Goal: Task Accomplishment & Management: Use online tool/utility

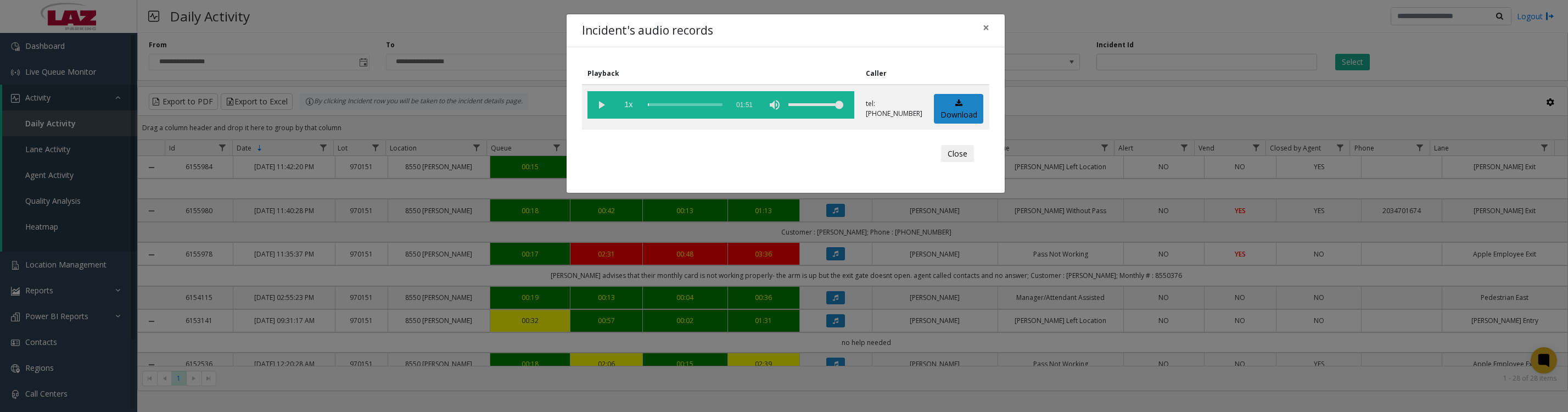
scroll to position [412, 0]
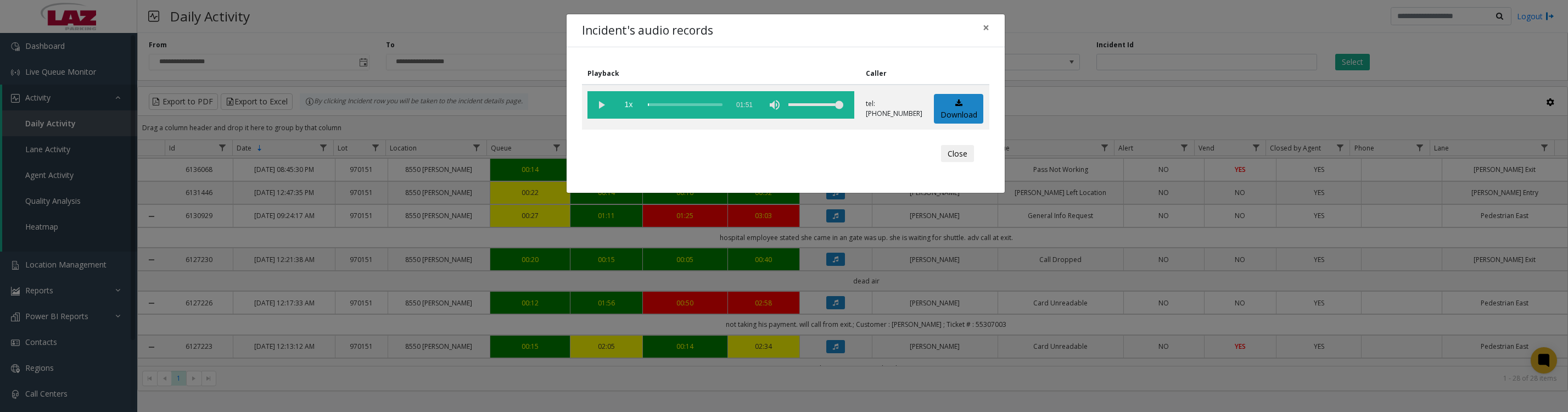
click at [607, 110] on vg-play-pause at bounding box center [601, 104] width 28 height 28
drag, startPoint x: 597, startPoint y: 112, endPoint x: 1394, endPoint y: 402, distance: 848.1
click at [597, 112] on vg-play-pause at bounding box center [601, 104] width 28 height 28
click at [944, 162] on button "Close" at bounding box center [957, 154] width 33 height 18
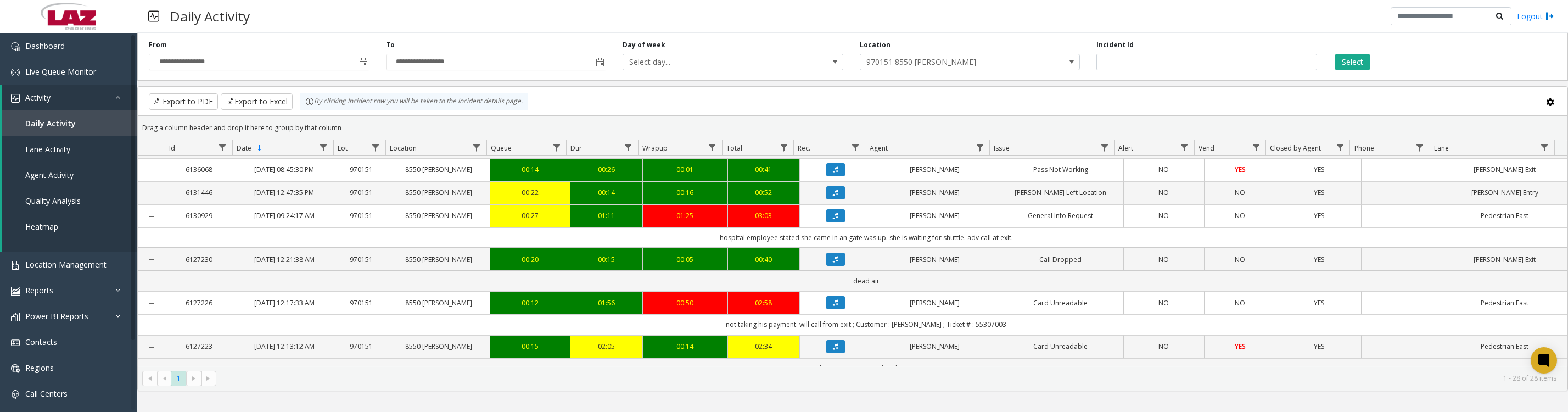
click at [833, 173] on icon "Data table" at bounding box center [835, 169] width 5 height 7
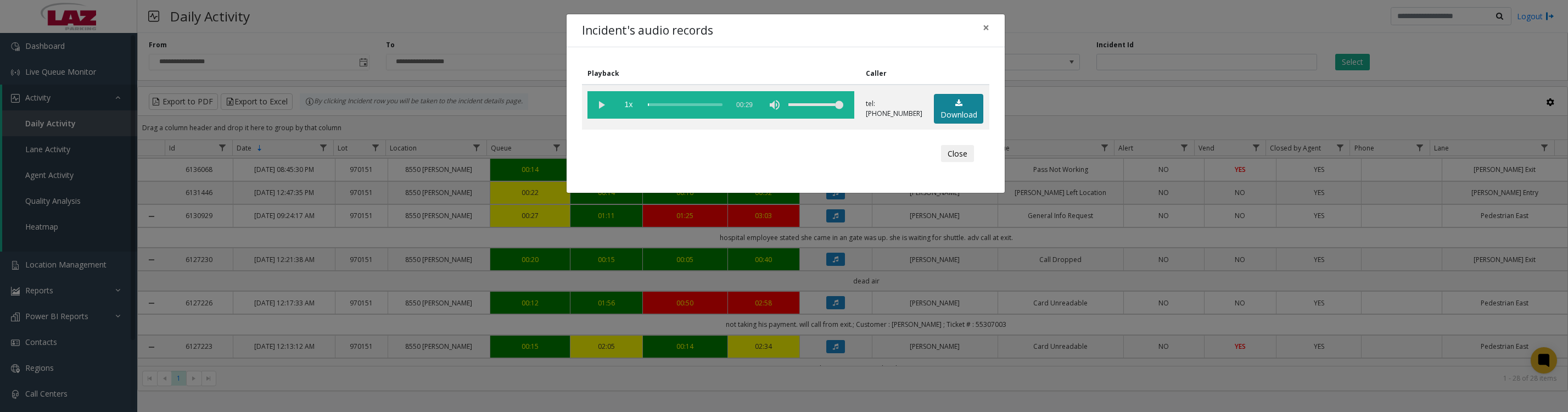
click at [956, 106] on icon at bounding box center [959, 103] width 7 height 7
click at [599, 110] on vg-play-pause at bounding box center [601, 104] width 28 height 28
click at [959, 162] on button "Close" at bounding box center [957, 154] width 33 height 18
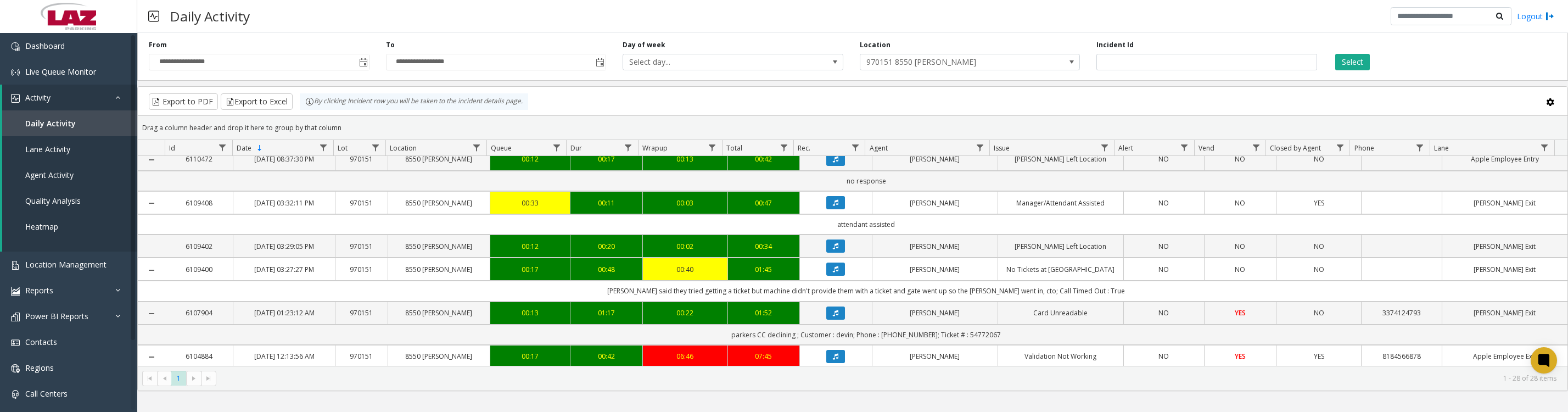
scroll to position [549, 0]
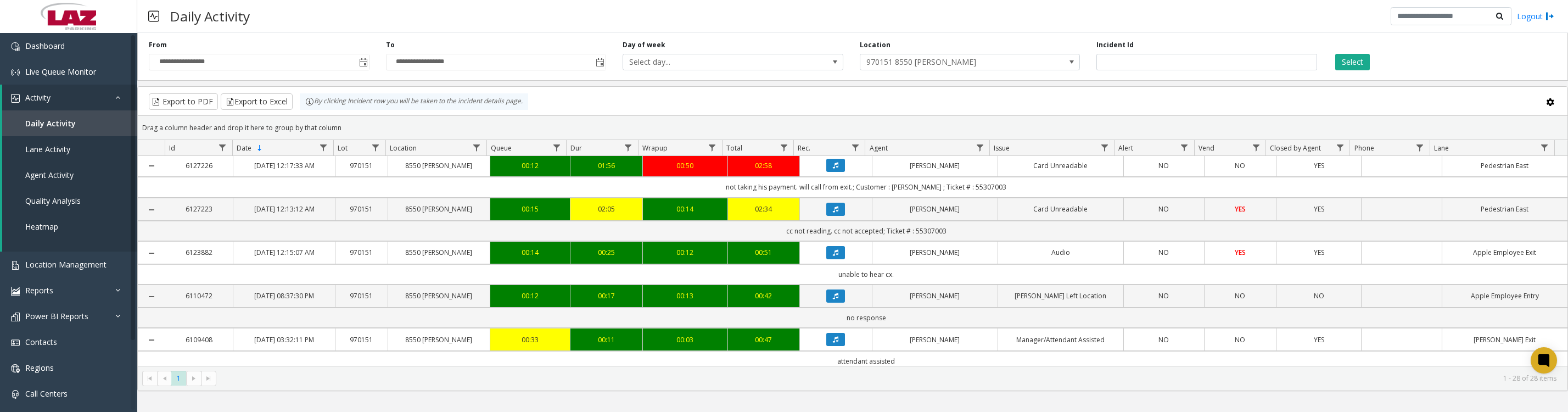
click at [833, 82] on icon "Data table" at bounding box center [835, 78] width 5 height 7
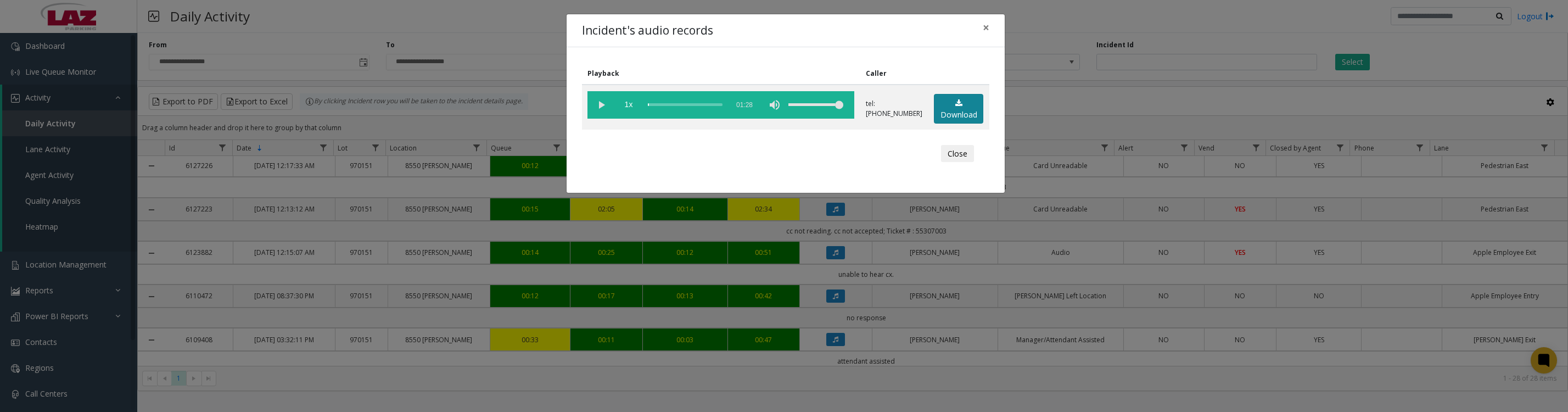
click at [942, 111] on link "Download" at bounding box center [958, 109] width 49 height 31
click at [946, 160] on button "Close" at bounding box center [957, 154] width 33 height 18
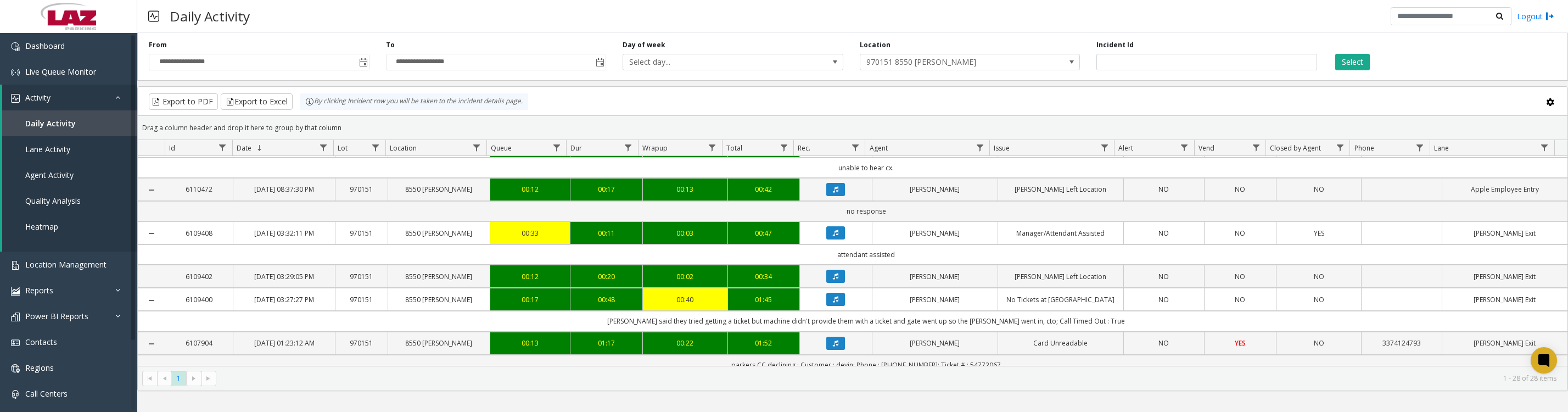
scroll to position [686, 0]
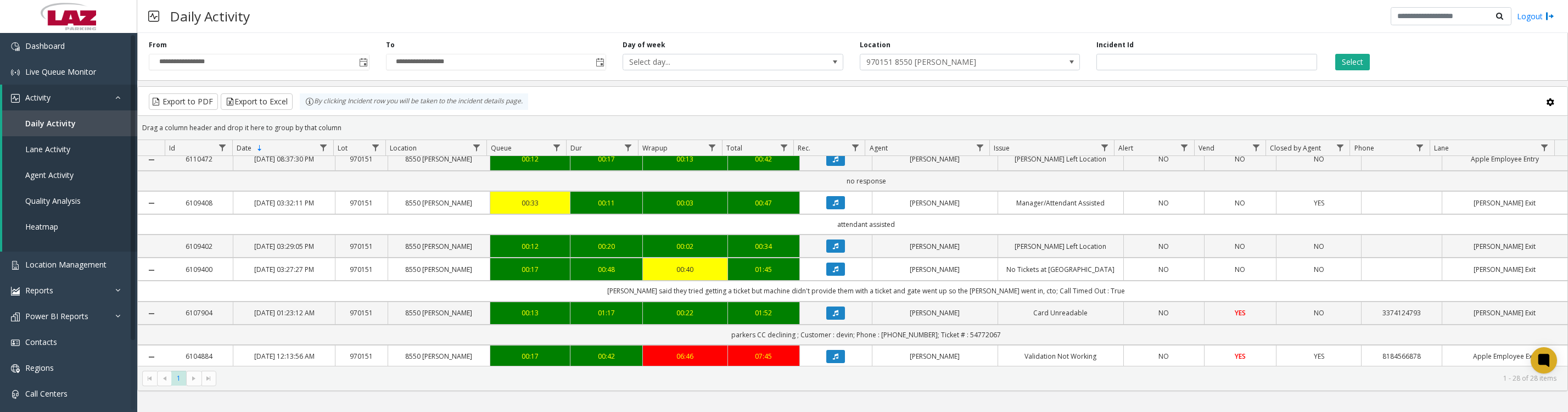
click at [834, 79] on button "Data table" at bounding box center [835, 72] width 19 height 13
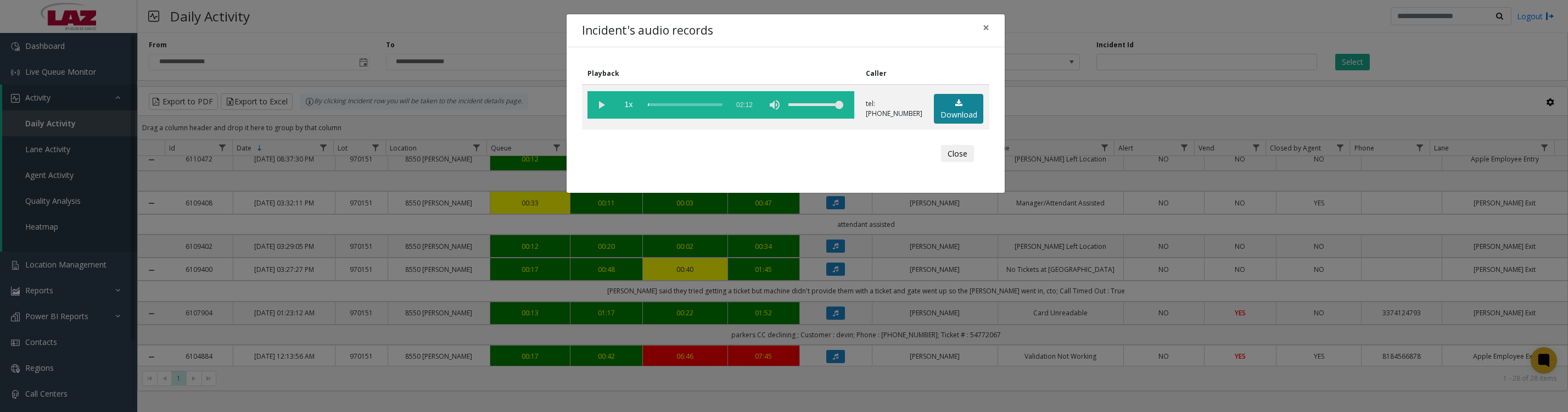
click at [944, 110] on link "Download" at bounding box center [958, 109] width 49 height 31
click at [595, 108] on vg-play-pause at bounding box center [601, 104] width 28 height 28
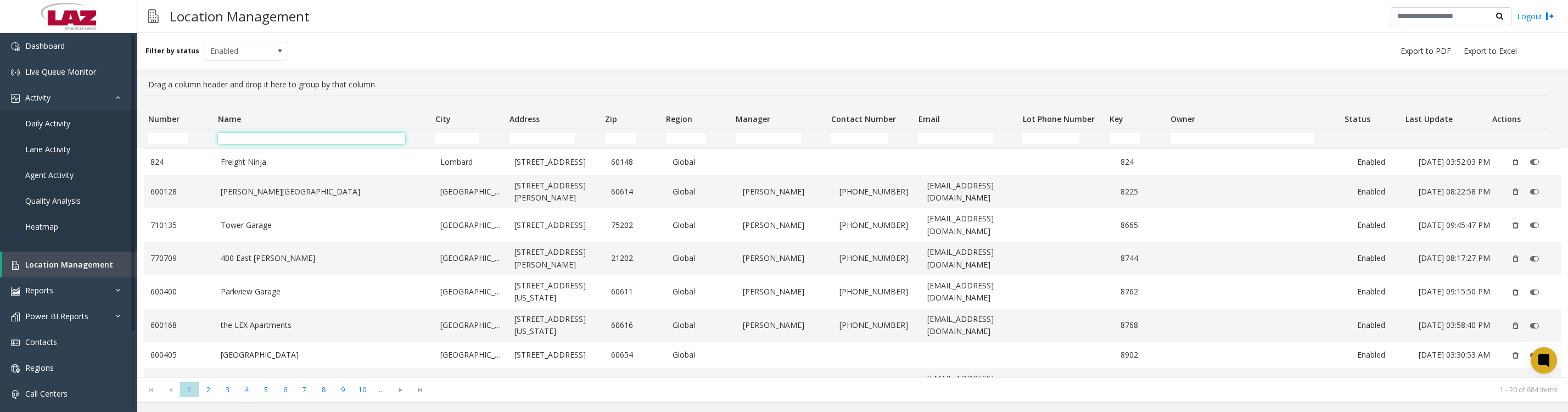
click at [308, 143] on input "Name Filter" at bounding box center [312, 138] width 188 height 11
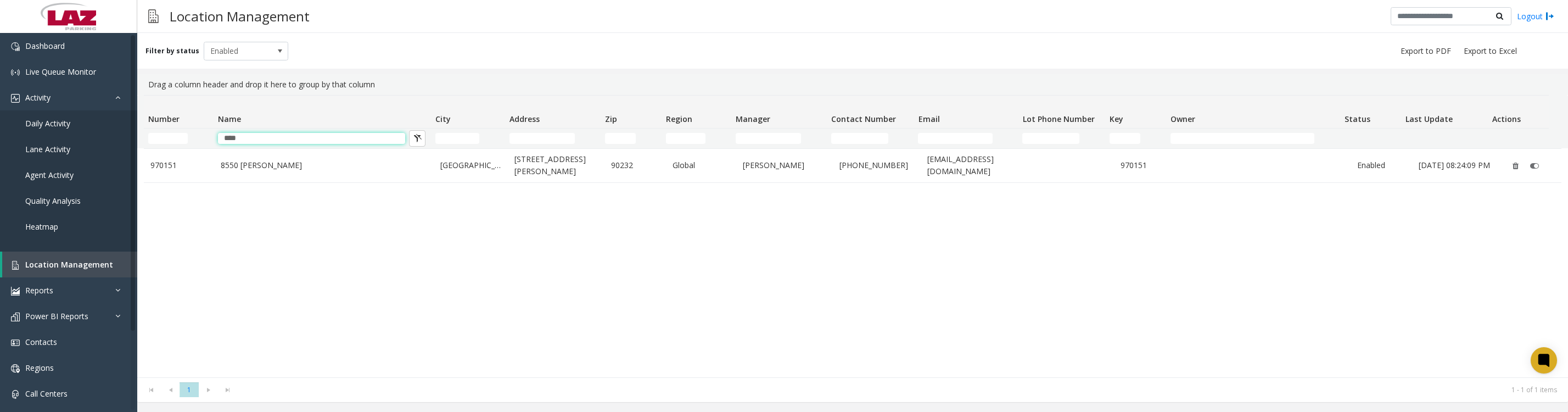
type input "****"
click at [220, 168] on link "8550 [PERSON_NAME]" at bounding box center [323, 165] width 206 height 12
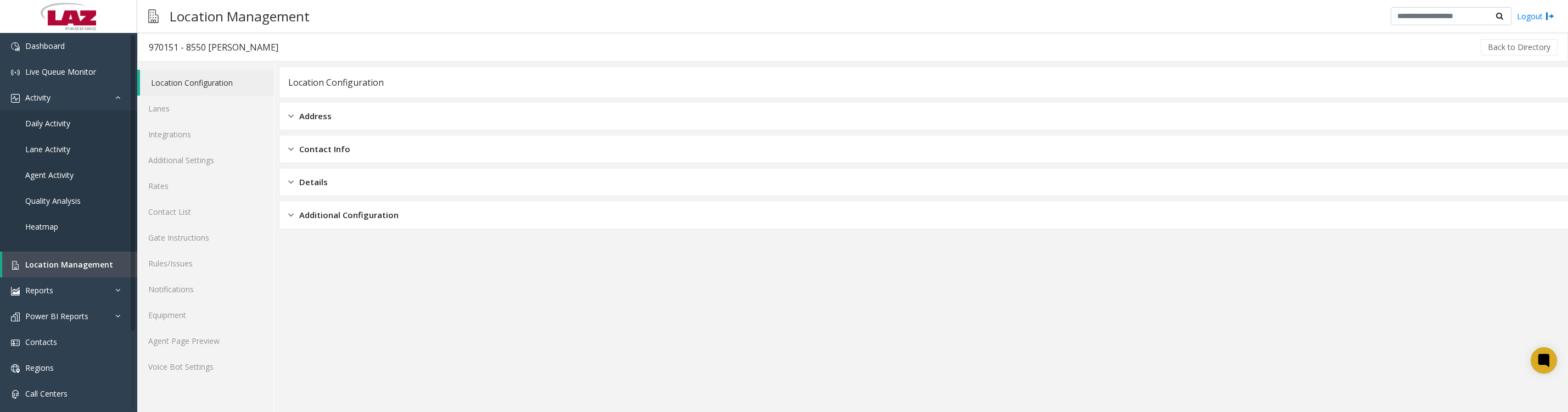
scroll to position [5, 0]
click at [205, 354] on link "Agent Page Preview" at bounding box center [205, 340] width 137 height 26
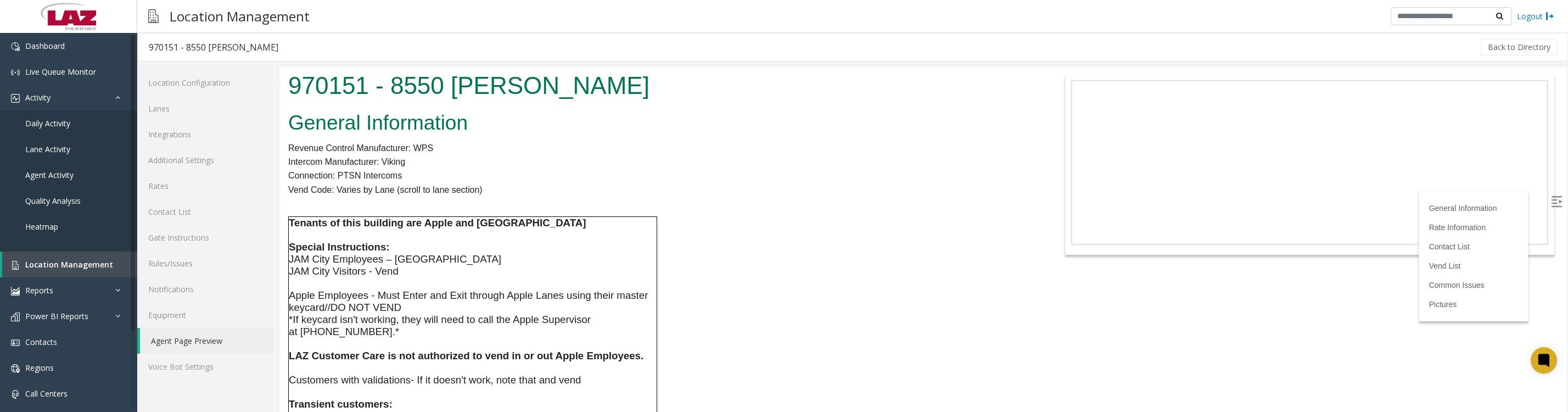
scroll to position [137, 0]
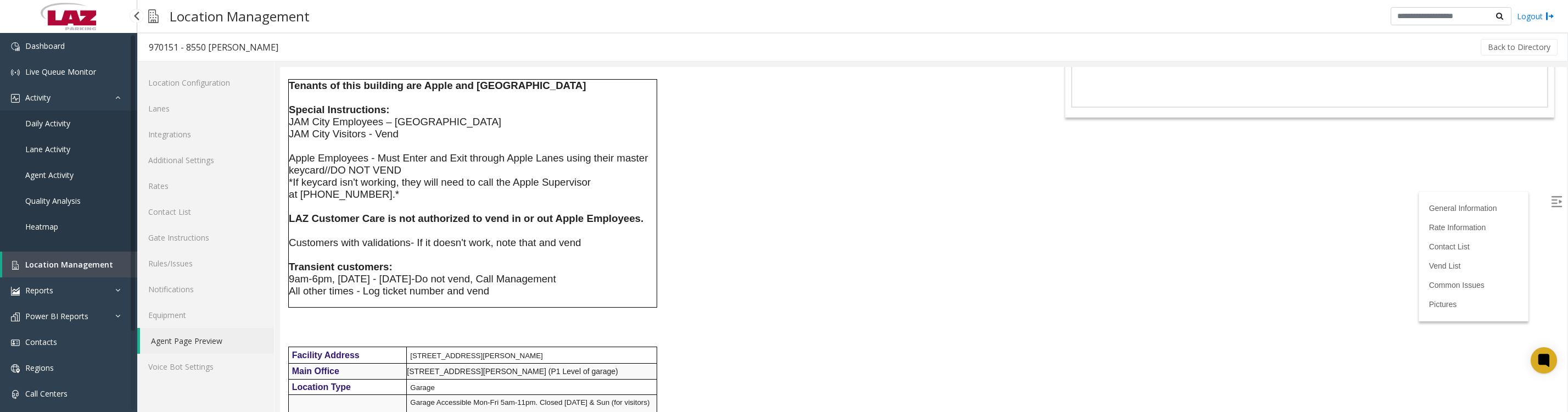
click at [58, 129] on span "Daily Activity" at bounding box center [48, 124] width 45 height 10
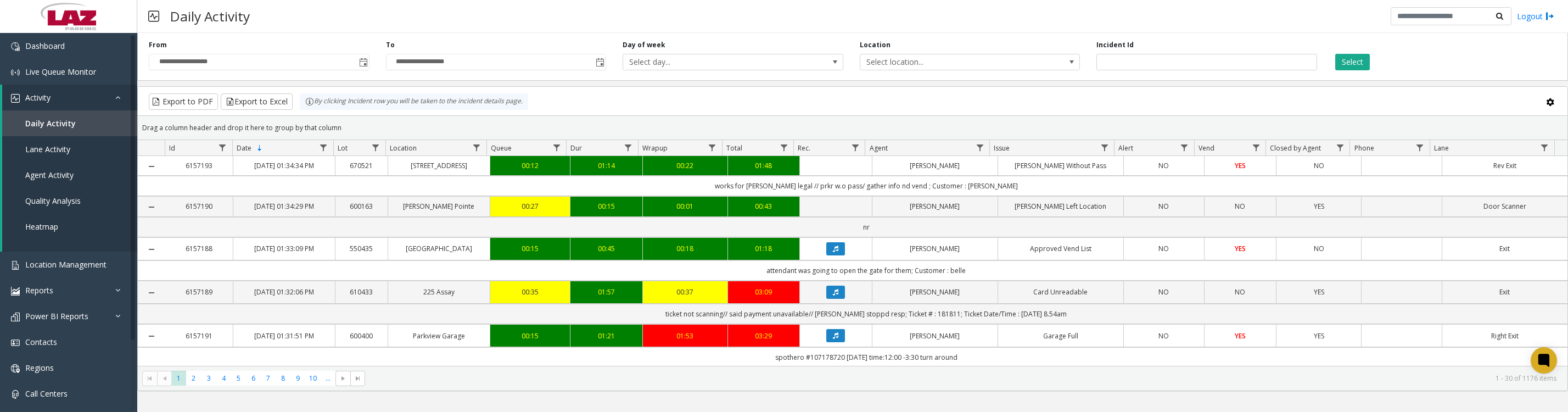
click at [365, 65] on span "Toggle popup" at bounding box center [363, 63] width 9 height 9
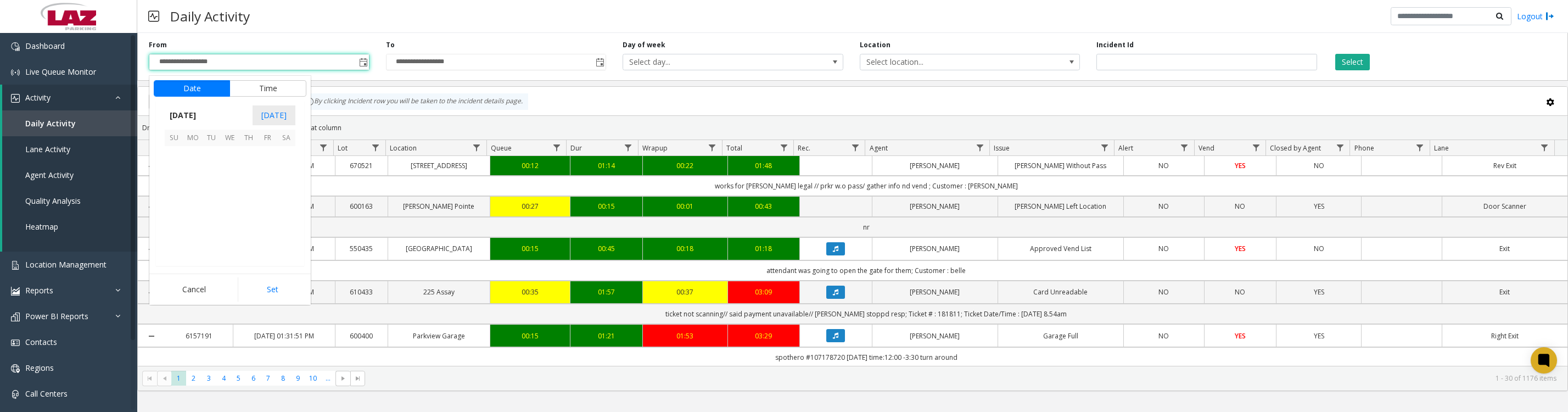
scroll to position [197092, 0]
drag, startPoint x: 191, startPoint y: 170, endPoint x: 197, endPoint y: 179, distance: 10.8
click at [191, 165] on span "1" at bounding box center [192, 155] width 19 height 19
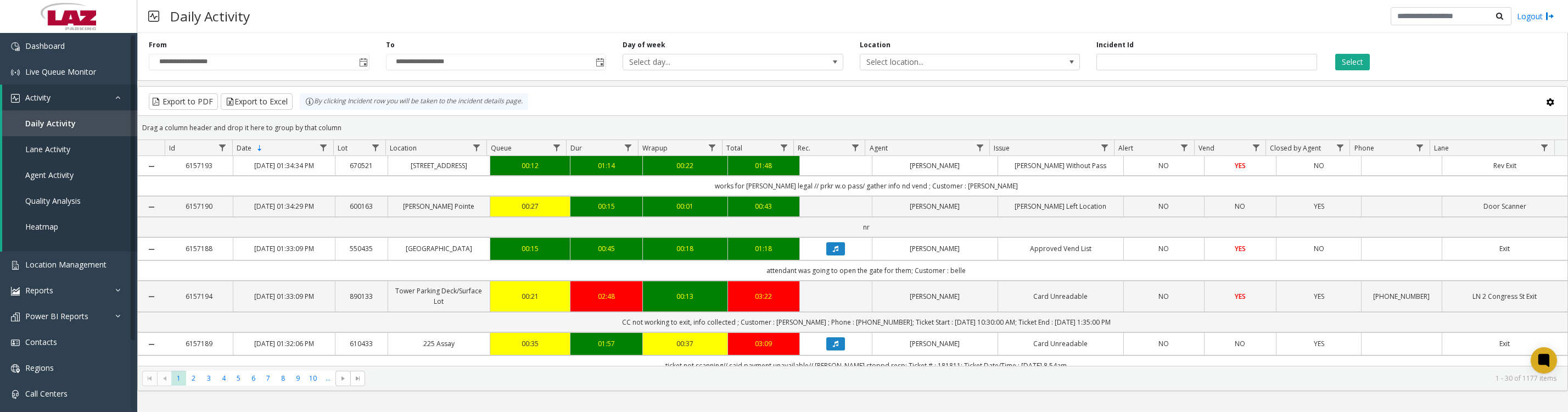
click at [360, 67] on span "Toggle popup" at bounding box center [363, 63] width 9 height 9
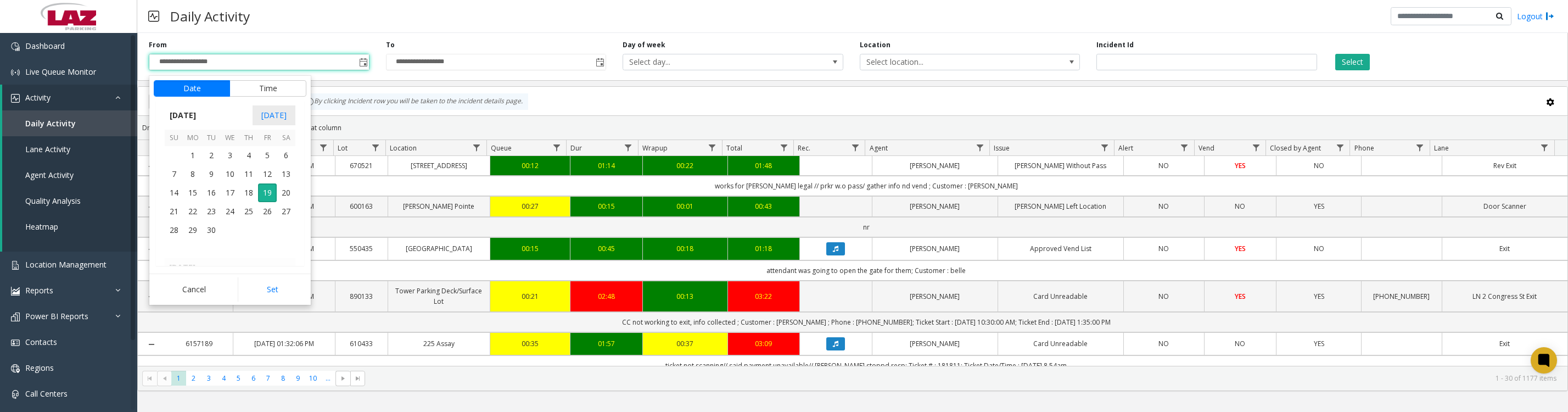
click at [188, 158] on span "1" at bounding box center [192, 155] width 19 height 19
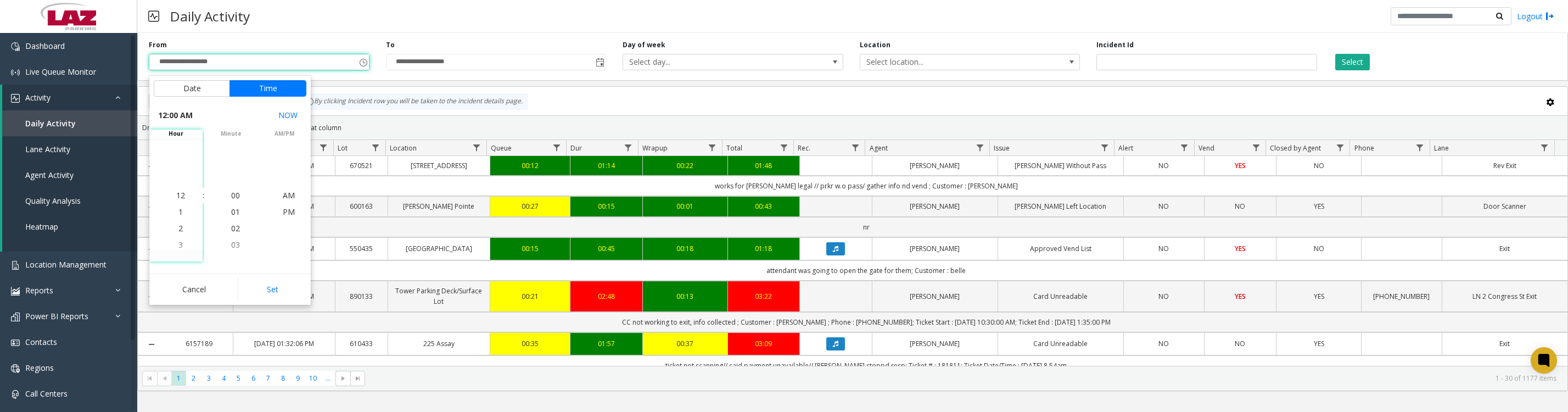
click at [256, 302] on button "Set" at bounding box center [272, 289] width 69 height 24
type input "**********"
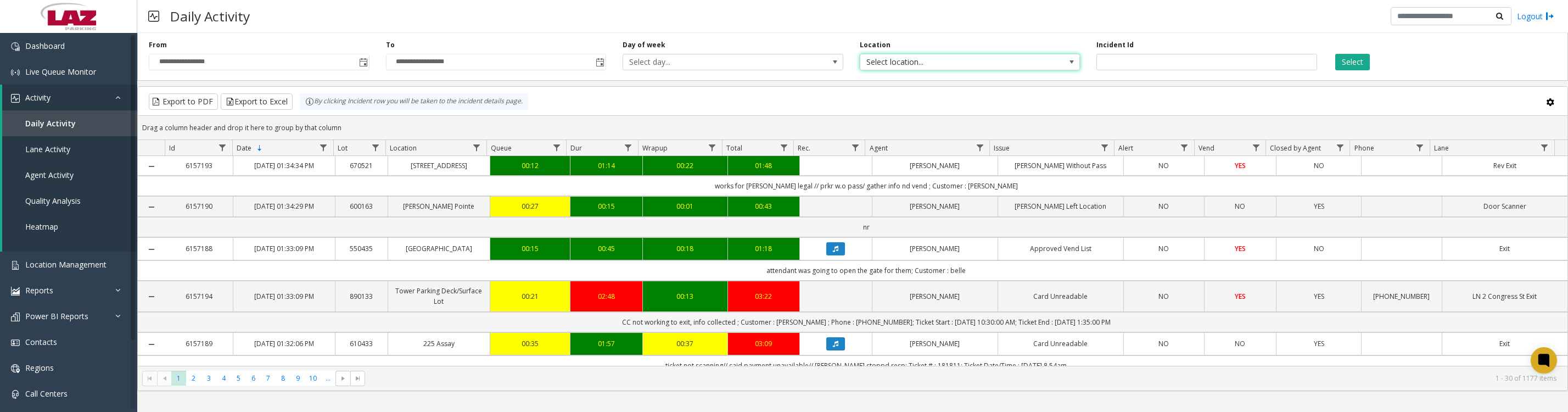
click at [901, 64] on span "Select location..." at bounding box center [949, 62] width 176 height 16
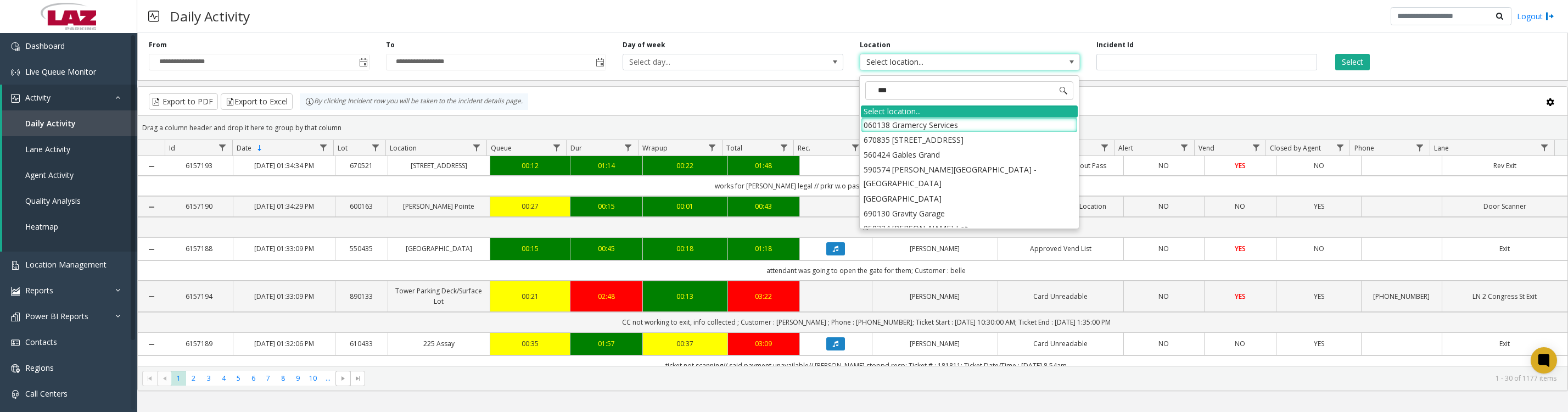
type input "****"
click at [898, 137] on li "690251 Gravity 2.0" at bounding box center [969, 140] width 217 height 15
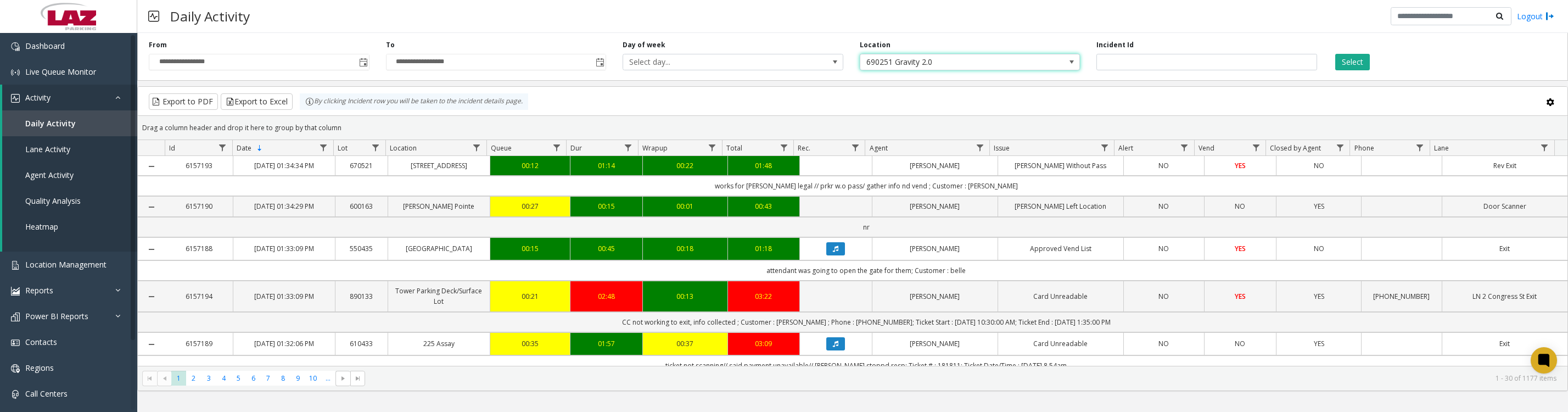
click at [1363, 68] on button "Select" at bounding box center [1352, 62] width 34 height 16
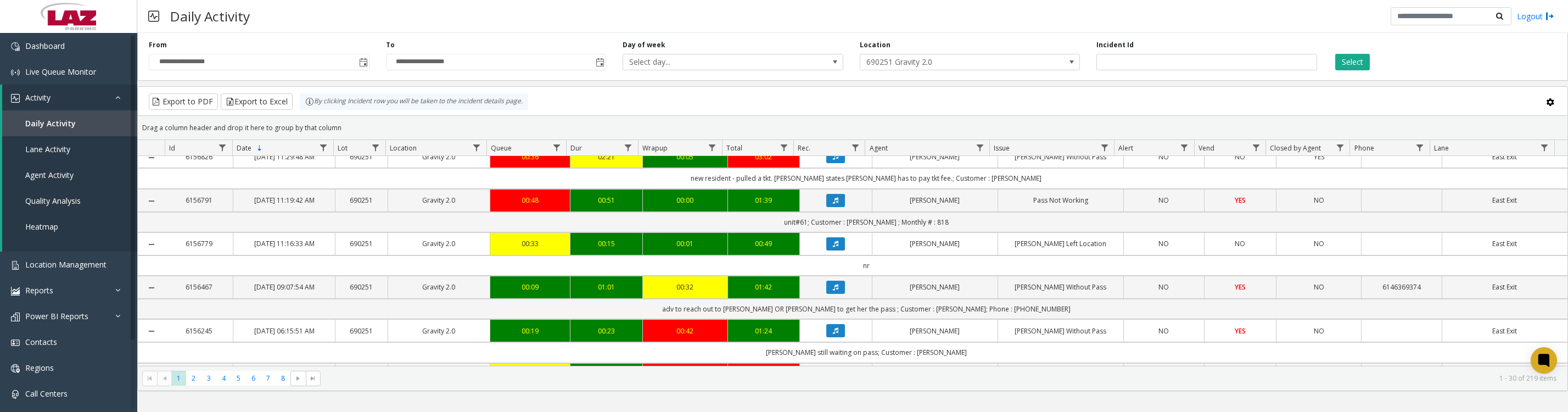
scroll to position [137, 0]
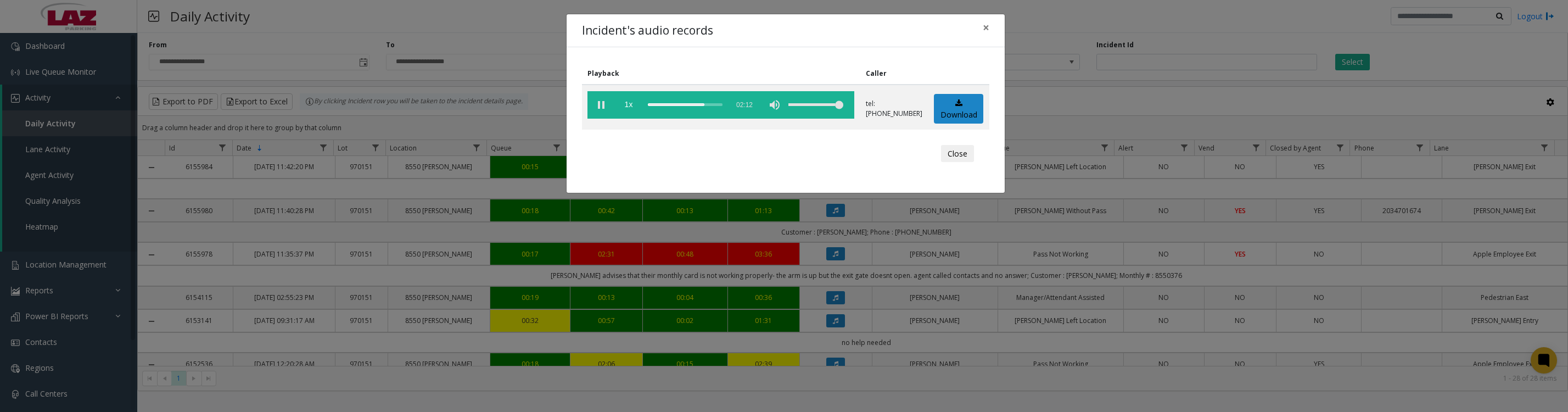
scroll to position [686, 0]
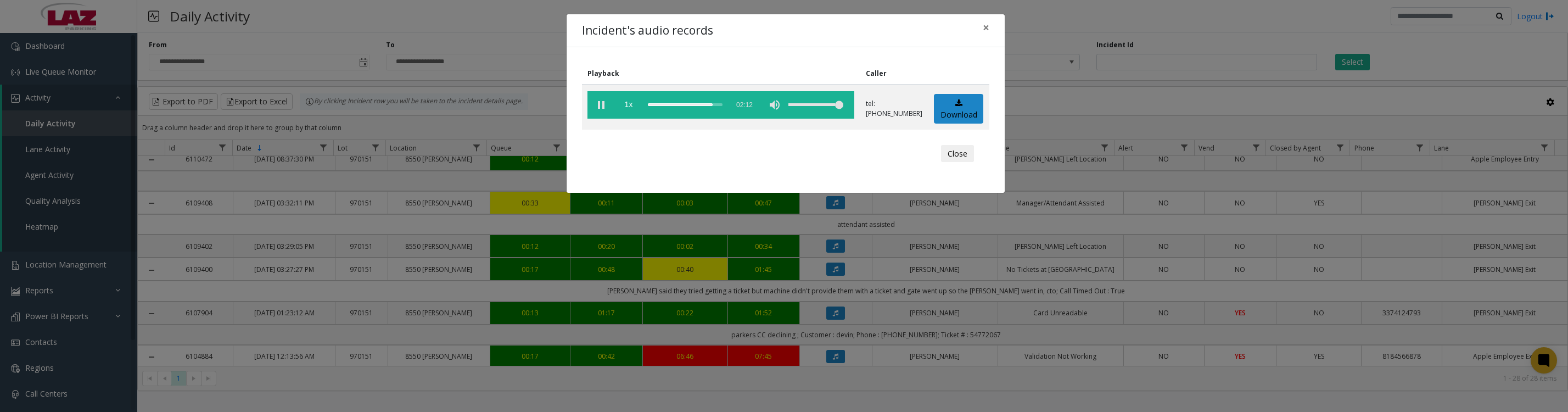
click at [599, 103] on vg-play-pause at bounding box center [601, 104] width 28 height 28
click at [949, 162] on button "Close" at bounding box center [957, 154] width 33 height 18
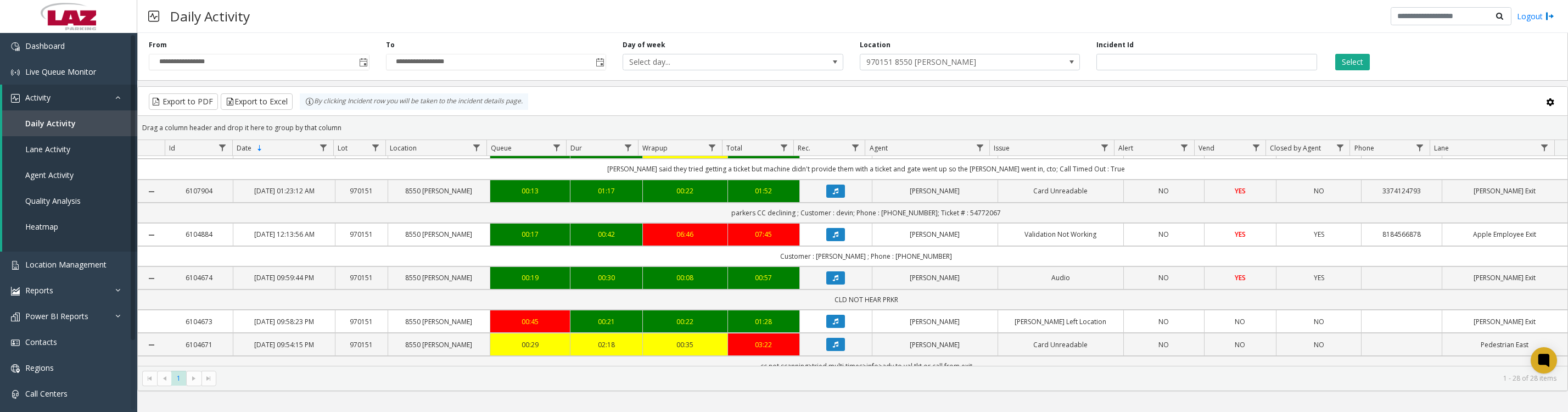
scroll to position [824, 0]
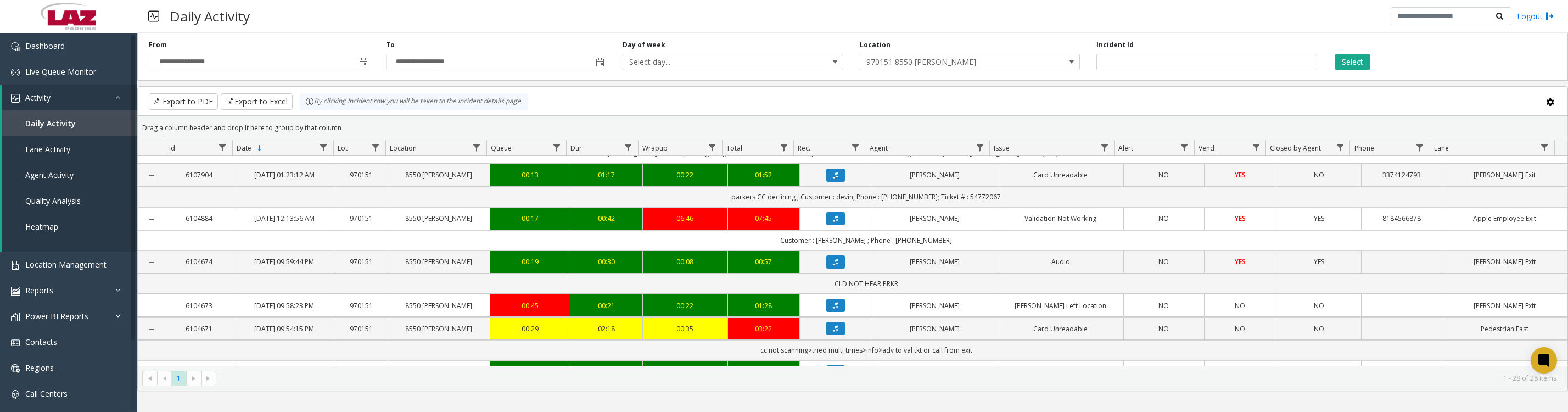
click at [833, 135] on icon "Data table" at bounding box center [835, 131] width 5 height 7
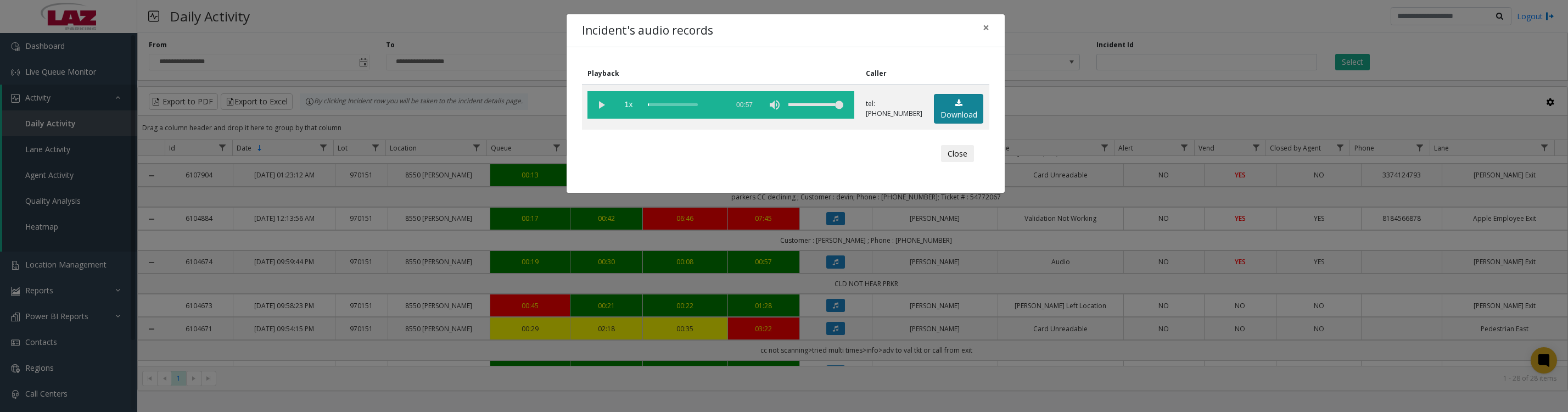
click at [960, 115] on link "Download" at bounding box center [958, 109] width 49 height 31
click at [599, 107] on vg-play-pause at bounding box center [601, 104] width 28 height 28
drag, startPoint x: 597, startPoint y: 114, endPoint x: 599, endPoint y: 124, distance: 10.2
click at [597, 114] on vg-play-pause at bounding box center [601, 104] width 28 height 28
